Goal: Find specific page/section: Find specific page/section

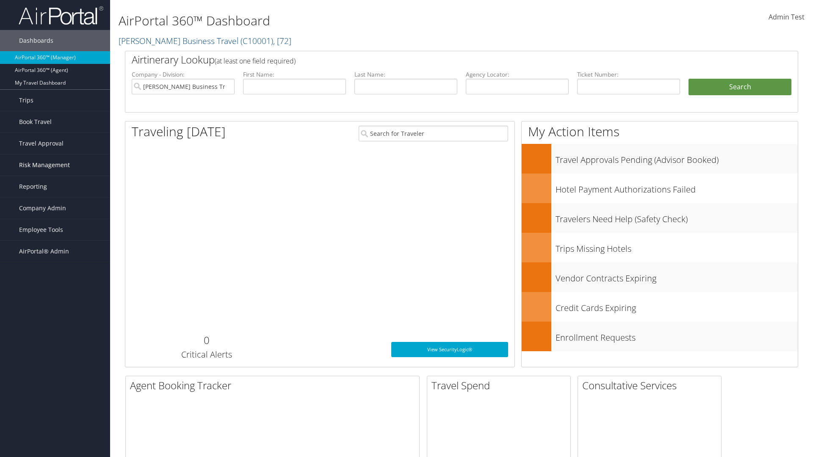
click at [55, 165] on span "Risk Management" at bounding box center [44, 164] width 51 height 21
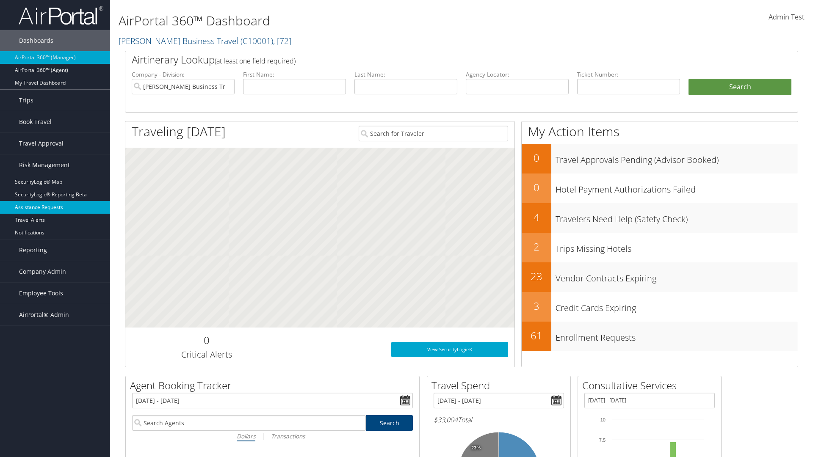
click at [55, 207] on link "Assistance Requests" at bounding box center [55, 207] width 110 height 13
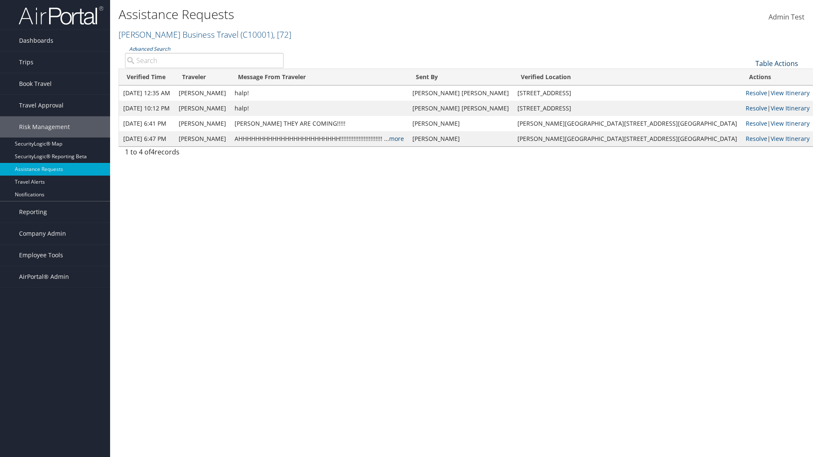
click at [776, 63] on link "Table Actions" at bounding box center [776, 63] width 43 height 9
click at [748, 91] on link "Page Length" at bounding box center [747, 91] width 111 height 14
